Goal: Task Accomplishment & Management: Use online tool/utility

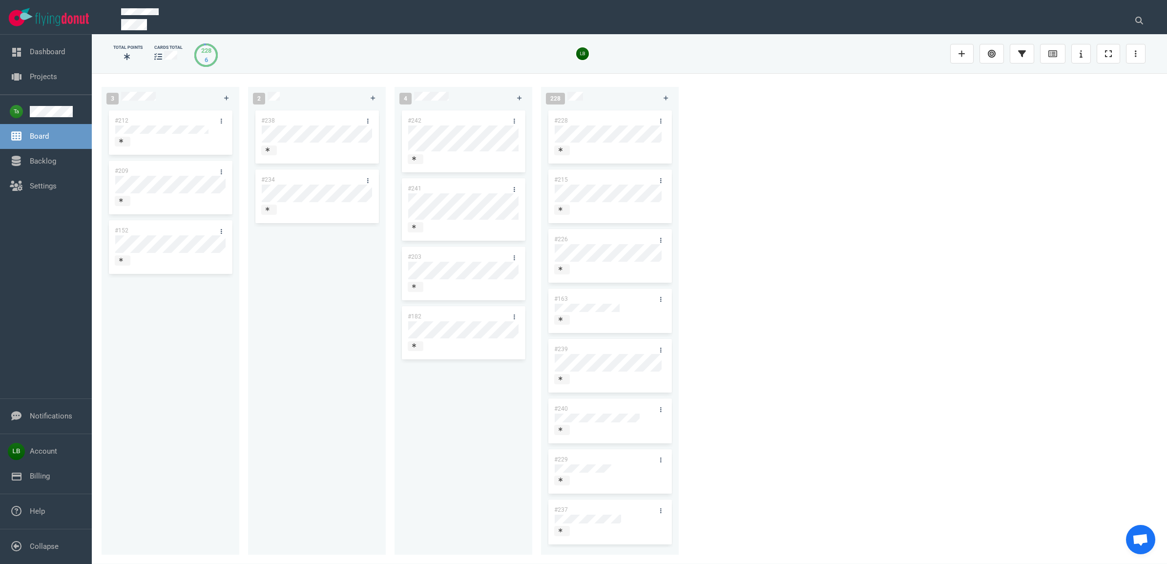
click at [326, 270] on div "#238 #234" at bounding box center [317, 325] width 126 height 435
click at [371, 98] on icon at bounding box center [373, 98] width 5 height 6
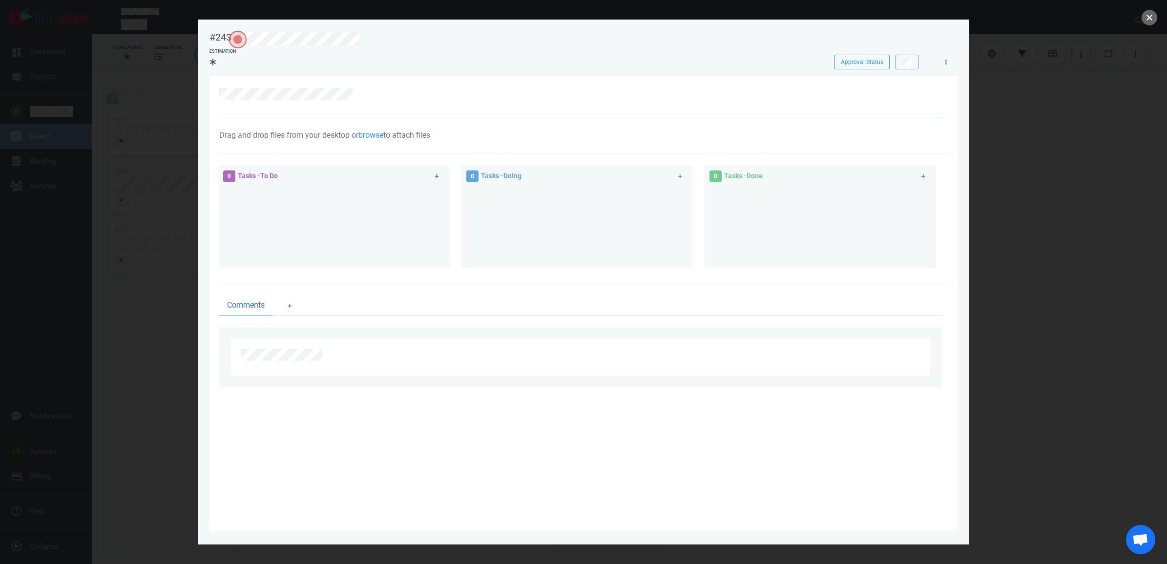
drag, startPoint x: 1144, startPoint y: 15, endPoint x: 563, endPoint y: 105, distance: 588.6
click at [1143, 16] on button "close" at bounding box center [1150, 18] width 16 height 16
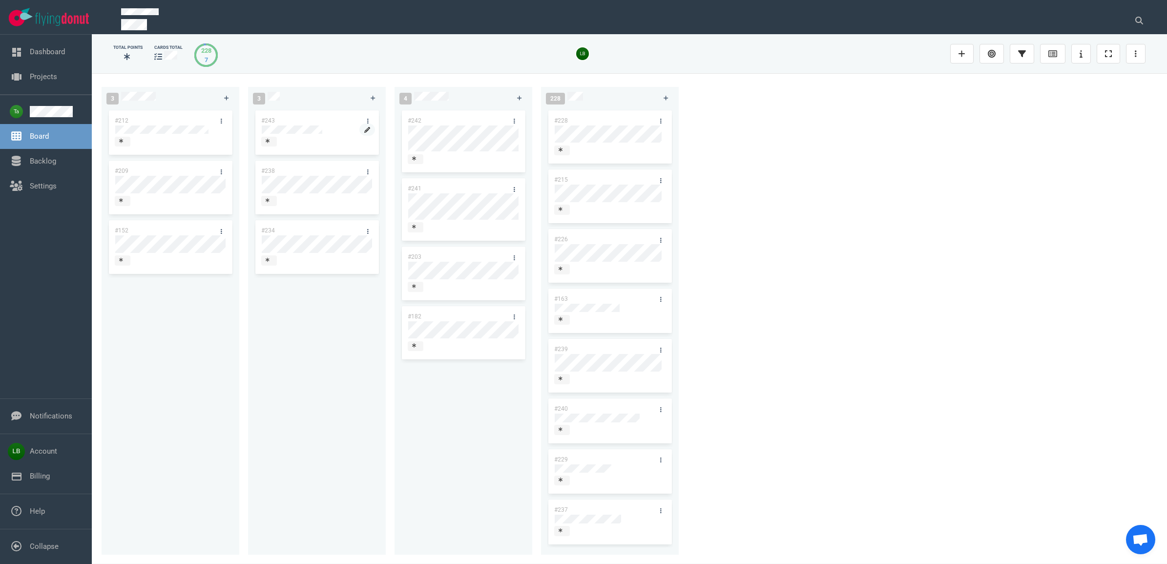
click at [366, 130] on icon at bounding box center [367, 130] width 6 height 6
click at [366, 129] on icon at bounding box center [367, 130] width 6 height 6
drag, startPoint x: 826, startPoint y: 227, endPoint x: 834, endPoint y: 232, distance: 9.2
click at [829, 227] on div "3 #212 #209 #152 3 #243 #238 #234 4 #242 #241 #203 #182 228 #228 #215 #226 #163…" at bounding box center [629, 318] width 1075 height 490
